Goal: Information Seeking & Learning: Learn about a topic

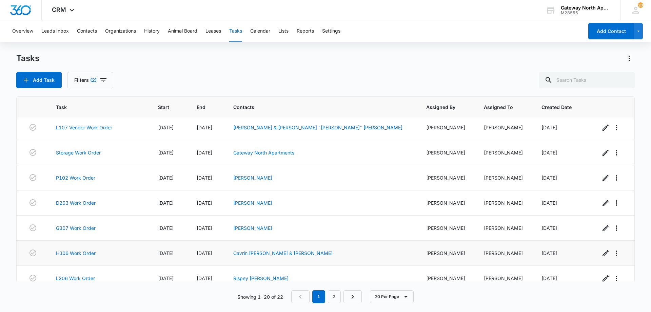
scroll to position [338, 0]
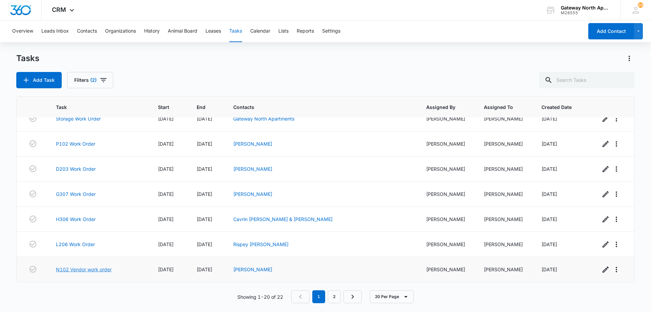
click at [104, 268] on link "N102 Vendor work order" at bounding box center [84, 269] width 56 height 7
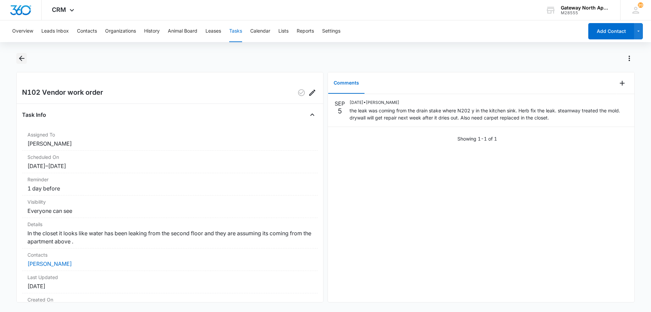
click at [22, 55] on icon "Back" at bounding box center [22, 58] width 8 height 8
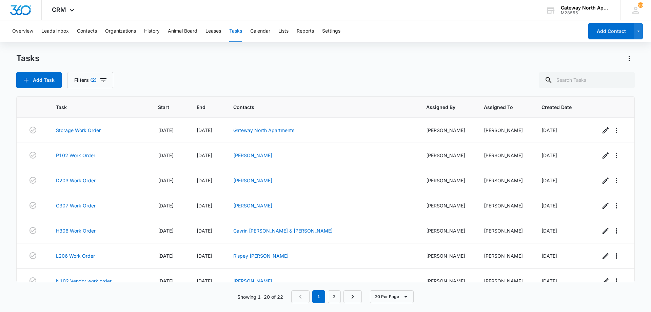
scroll to position [338, 0]
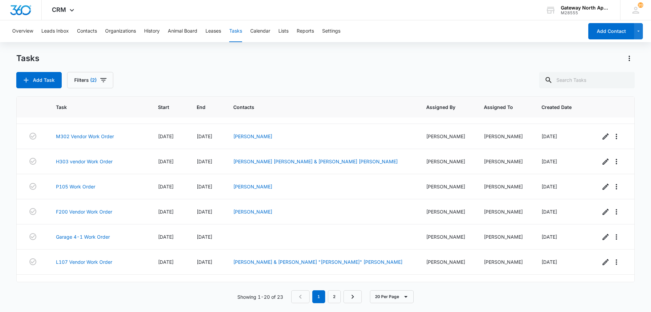
scroll to position [338, 0]
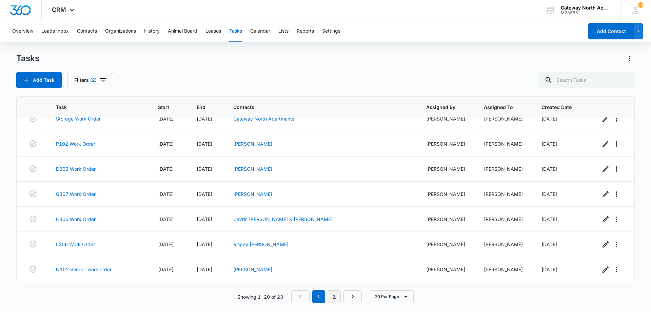
click at [335, 298] on link "2" at bounding box center [334, 296] width 13 height 13
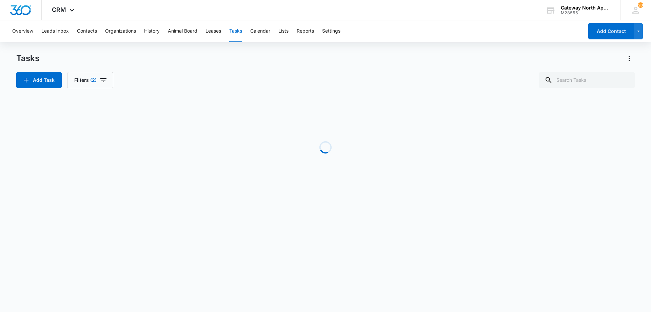
scroll to position [0, 0]
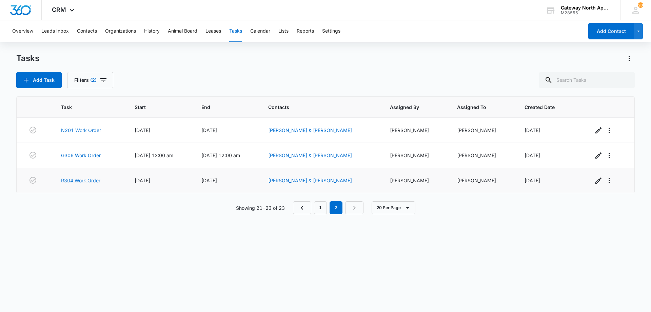
click at [94, 180] on link "R304 Work Order" at bounding box center [80, 180] width 39 height 7
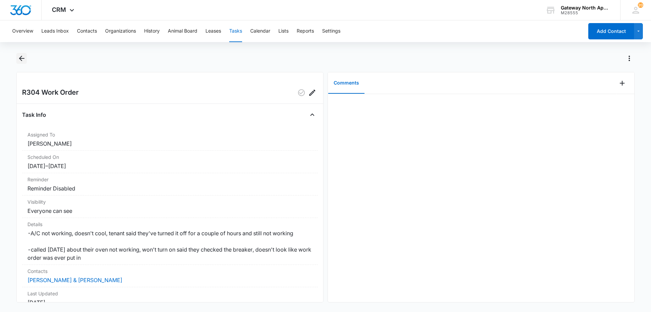
click at [20, 57] on icon "Back" at bounding box center [21, 58] width 5 height 5
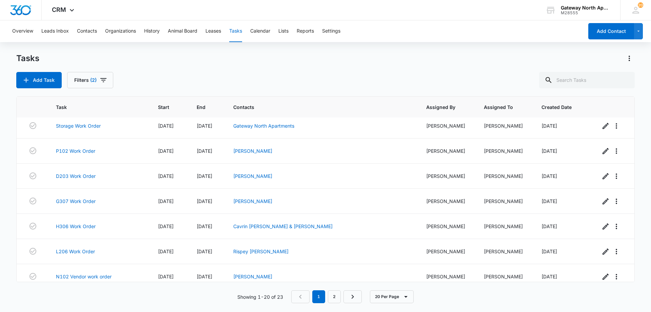
scroll to position [338, 0]
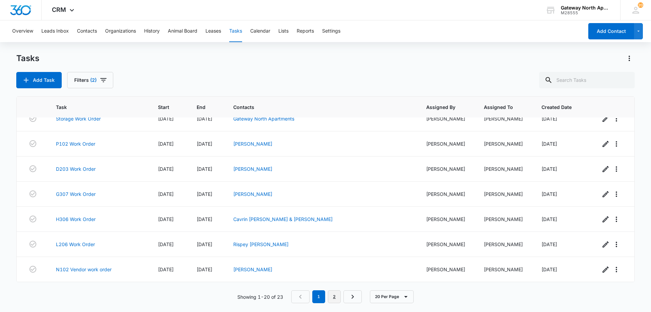
click at [337, 299] on link "2" at bounding box center [334, 296] width 13 height 13
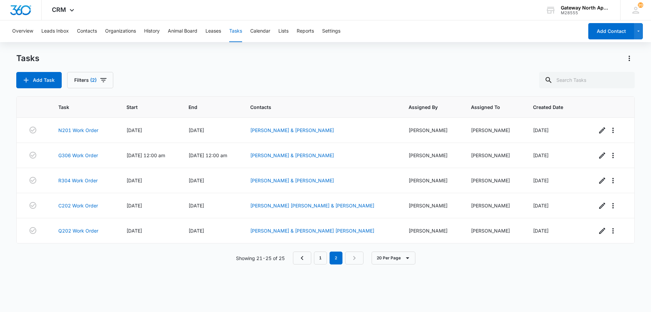
scroll to position [0, 0]
click at [83, 229] on link "Q202 Work Order" at bounding box center [78, 230] width 40 height 7
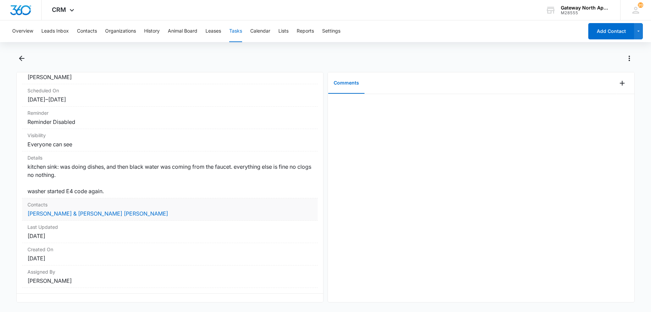
scroll to position [85, 0]
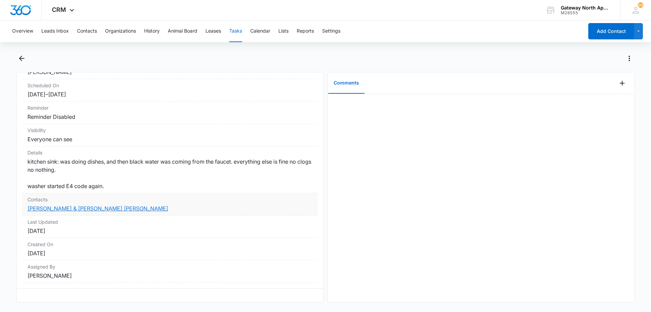
click at [90, 205] on link "[PERSON_NAME] & [PERSON_NAME] [PERSON_NAME]" at bounding box center [97, 208] width 141 height 7
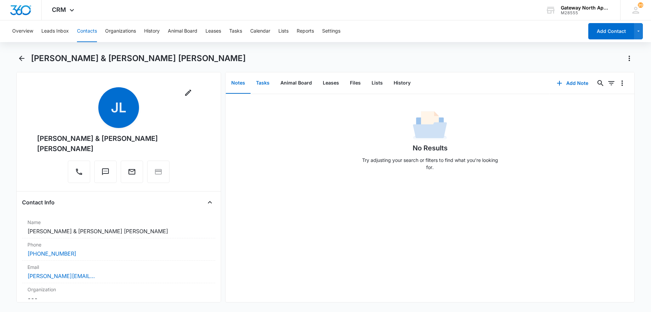
click at [262, 85] on button "Tasks" at bounding box center [263, 83] width 24 height 21
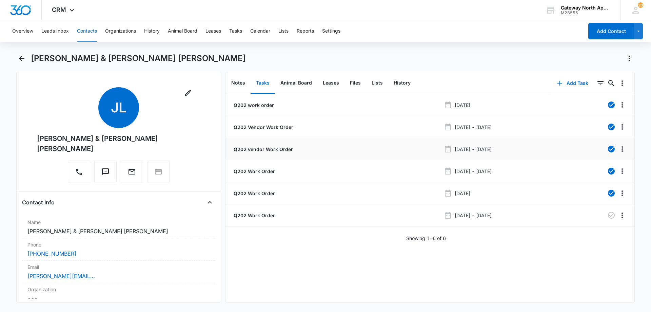
click at [267, 149] on p "Q202 vendor Work Order" at bounding box center [262, 149] width 61 height 7
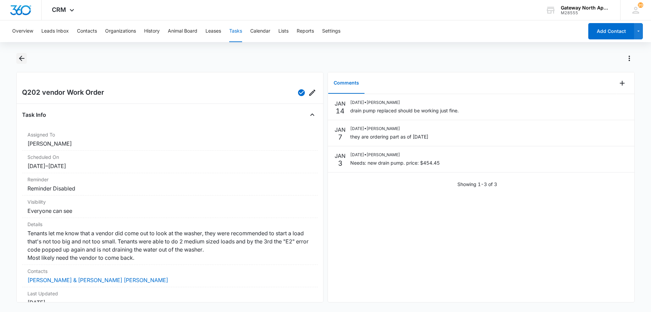
click at [23, 58] on icon "Back" at bounding box center [22, 58] width 8 height 8
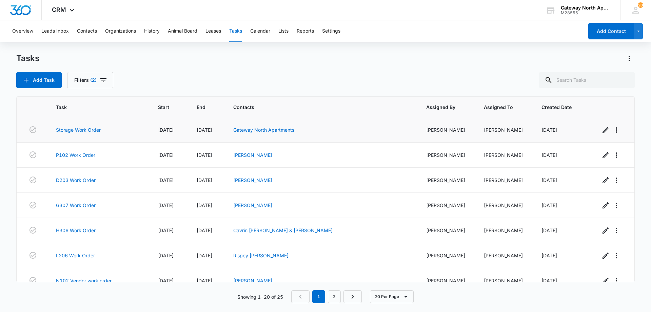
scroll to position [338, 0]
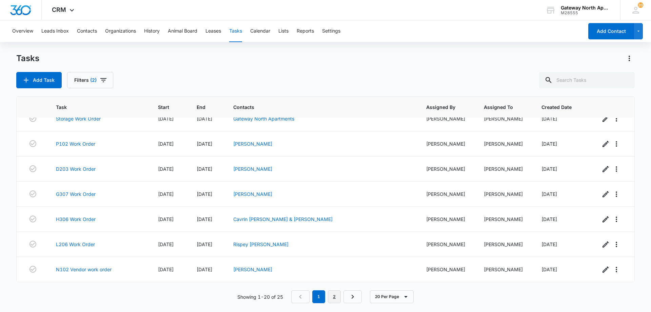
click at [335, 298] on link "2" at bounding box center [334, 296] width 13 height 13
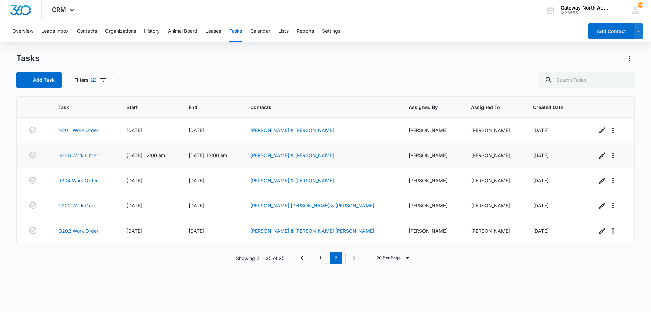
scroll to position [0, 0]
click at [91, 231] on link "Q202 Work Order" at bounding box center [78, 230] width 40 height 7
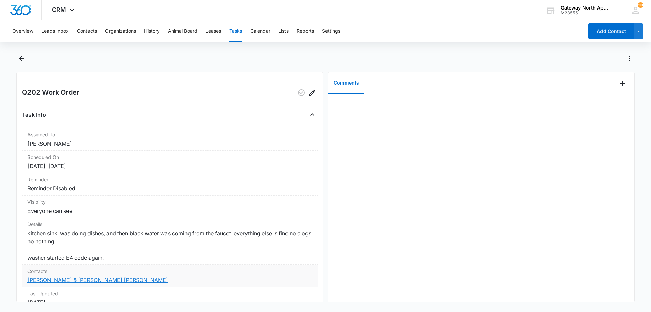
click at [84, 283] on link "[PERSON_NAME] & [PERSON_NAME] [PERSON_NAME]" at bounding box center [97, 279] width 141 height 7
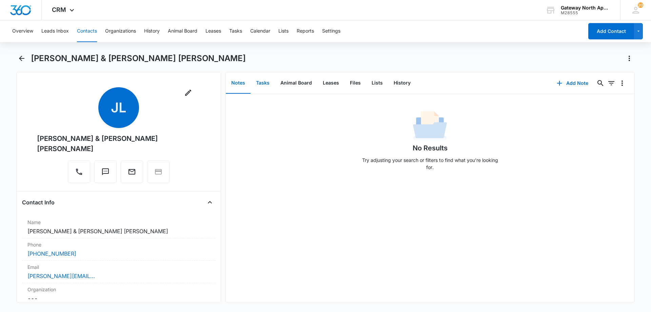
click at [260, 84] on button "Tasks" at bounding box center [263, 83] width 24 height 21
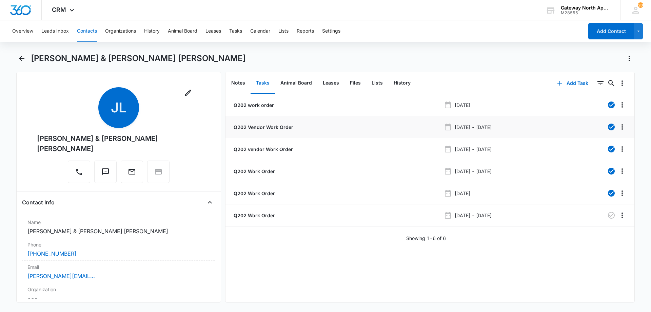
click at [267, 130] on p "Q202 Vendor Work Order" at bounding box center [262, 126] width 61 height 7
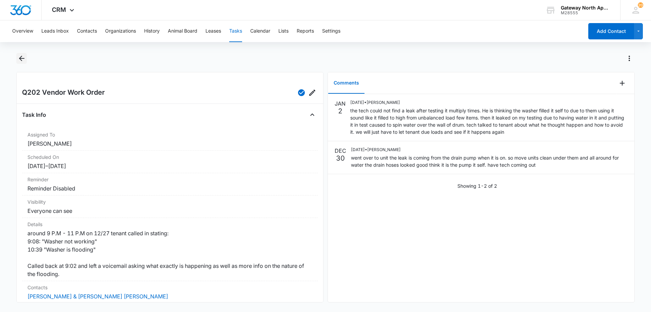
click at [25, 59] on icon "Back" at bounding box center [22, 58] width 8 height 8
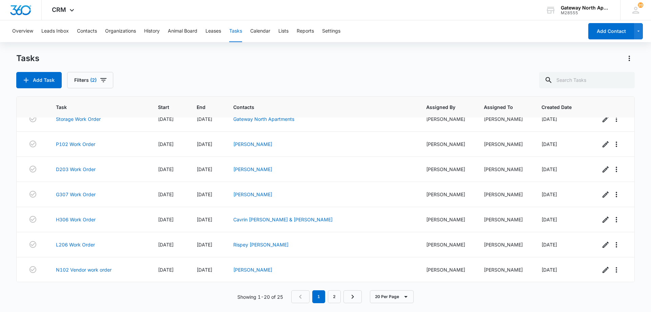
scroll to position [338, 0]
click at [334, 298] on link "2" at bounding box center [334, 296] width 13 height 13
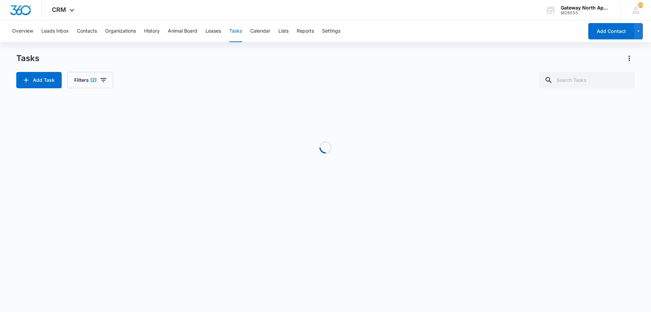
scroll to position [0, 0]
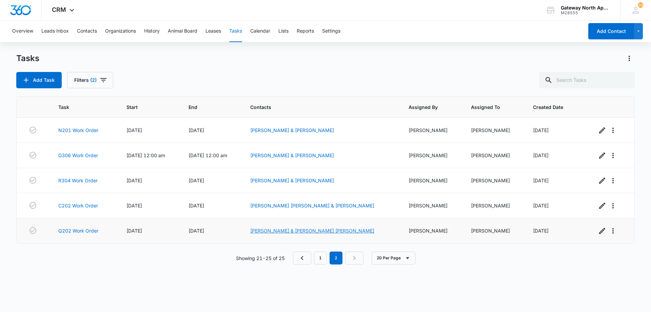
click at [309, 230] on link "[PERSON_NAME] & [PERSON_NAME] [PERSON_NAME]" at bounding box center [312, 231] width 124 height 6
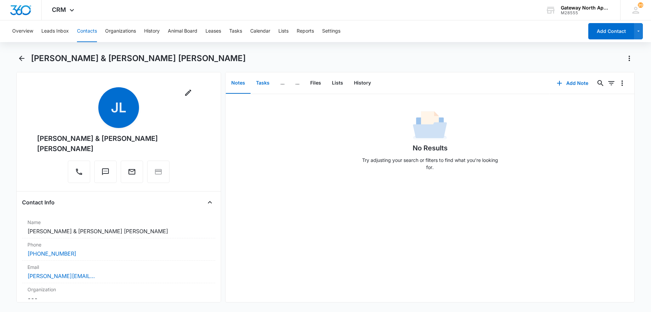
click at [262, 83] on button "Tasks" at bounding box center [263, 83] width 24 height 21
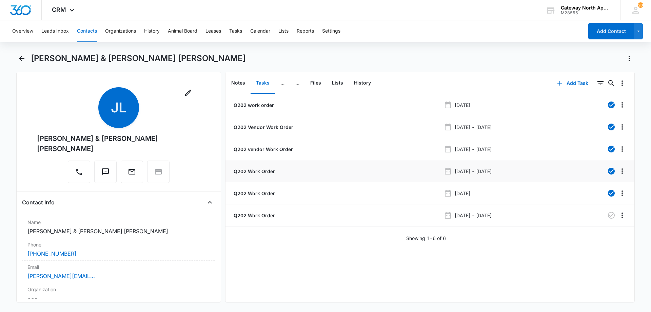
click at [265, 170] on p "Q202 Work Order" at bounding box center [253, 171] width 43 height 7
click at [251, 192] on p "Q202 Work Order" at bounding box center [253, 193] width 43 height 7
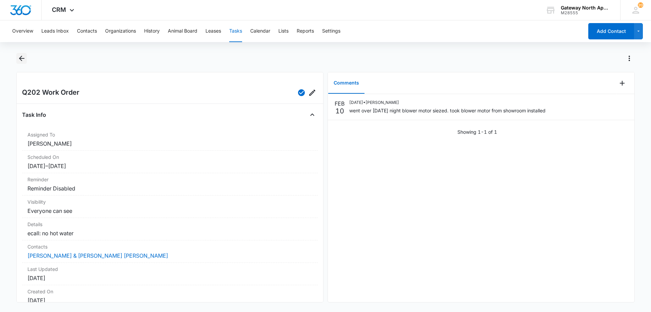
click at [22, 59] on icon "Back" at bounding box center [22, 58] width 8 height 8
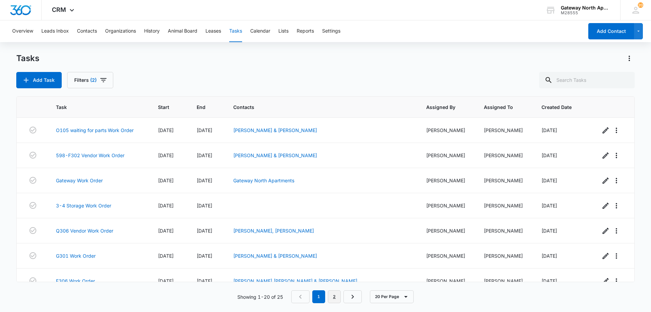
click at [336, 297] on link "2" at bounding box center [334, 296] width 13 height 13
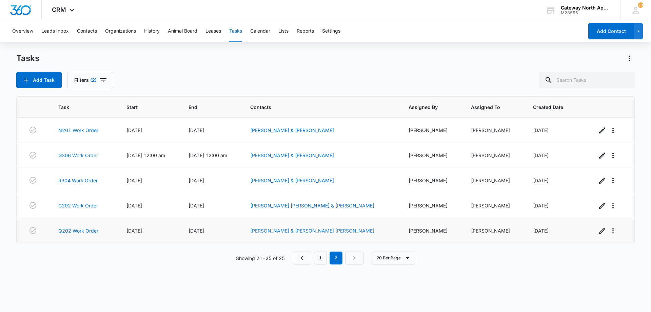
click at [281, 230] on link "[PERSON_NAME] & [PERSON_NAME] [PERSON_NAME]" at bounding box center [312, 231] width 124 height 6
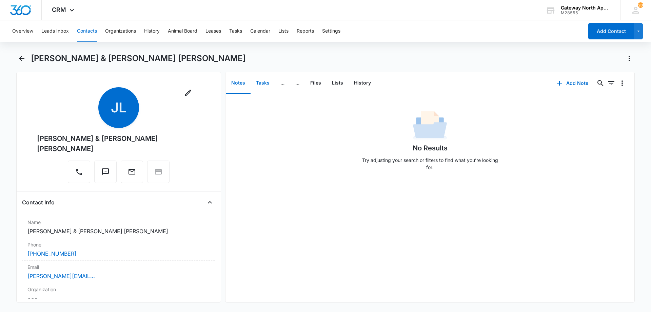
click at [263, 84] on button "Tasks" at bounding box center [263, 83] width 24 height 21
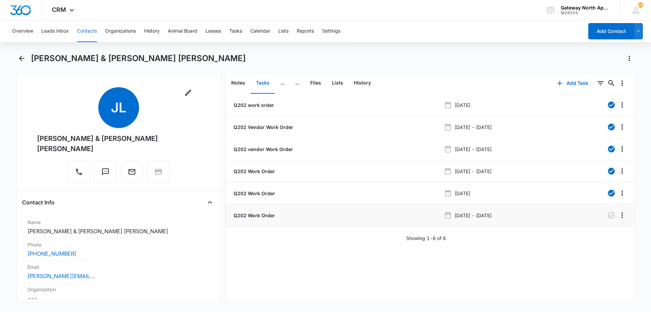
click at [260, 214] on p "Q202 Work Order" at bounding box center [253, 215] width 43 height 7
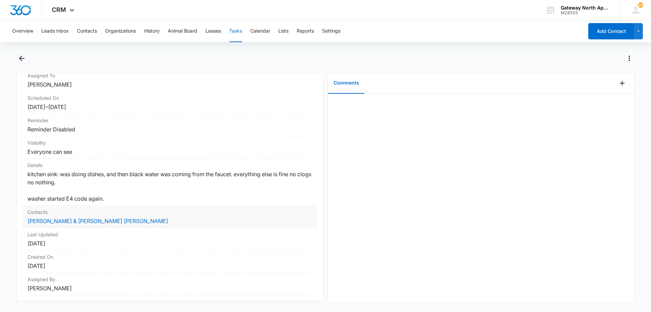
scroll to position [68, 0]
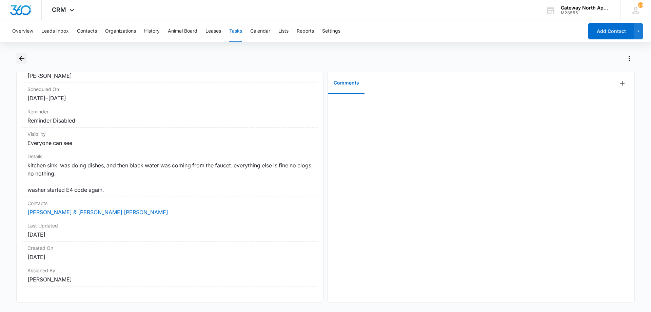
click at [24, 59] on icon "Back" at bounding box center [21, 58] width 5 height 5
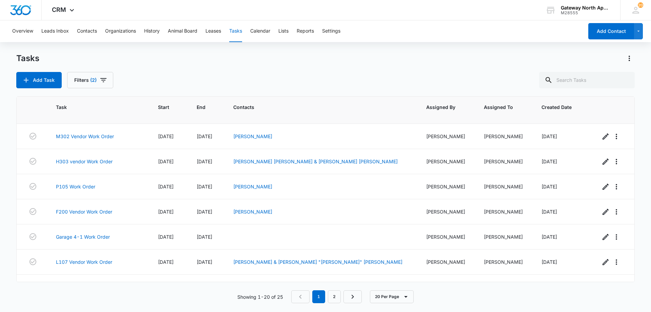
scroll to position [338, 0]
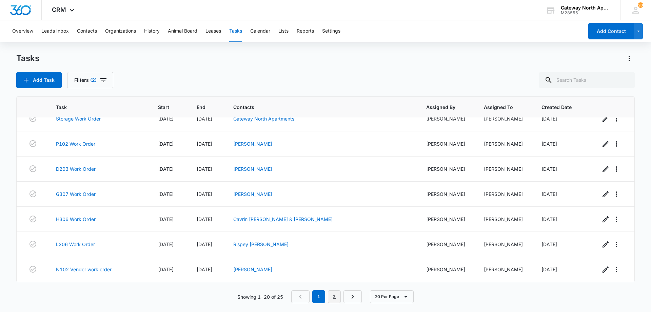
click at [338, 297] on link "2" at bounding box center [334, 296] width 13 height 13
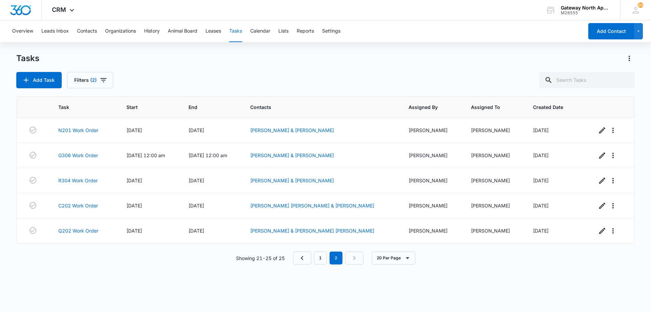
scroll to position [0, 0]
click at [295, 301] on div "Task Start End Contacts Assigned By Assigned To Created Date N201 Work Order [D…" at bounding box center [325, 199] width 619 height 207
